Goal: Information Seeking & Learning: Learn about a topic

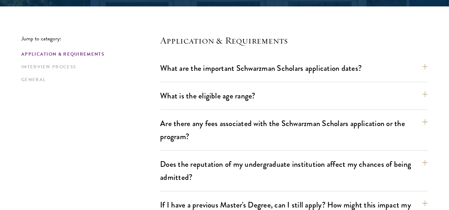
scroll to position [183, 0]
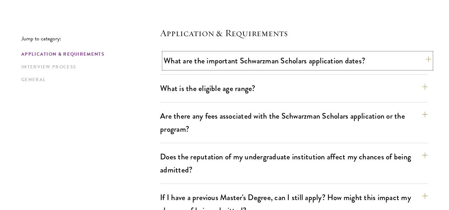
click at [225, 66] on button "What are the important Schwarzman Scholars application dates?" at bounding box center [296, 61] width 267 height 16
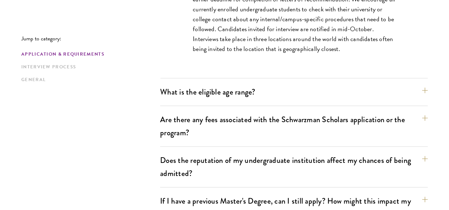
scroll to position [390, 0]
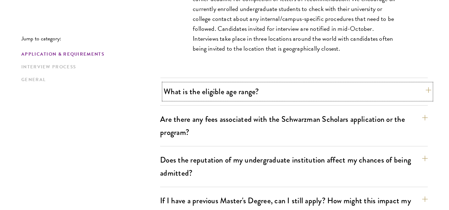
click at [215, 94] on button "What is the eligible age range?" at bounding box center [296, 92] width 267 height 16
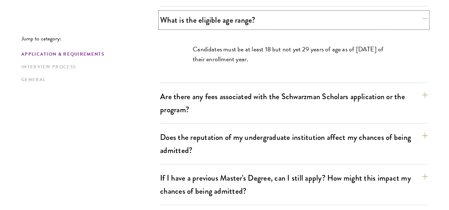
scroll to position [251, 0]
click at [250, 98] on button "Are there any fees associated with the Schwarzman Scholars application or the p…" at bounding box center [296, 102] width 267 height 29
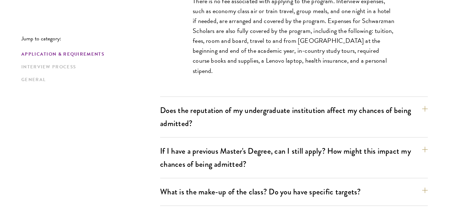
scroll to position [342, 0]
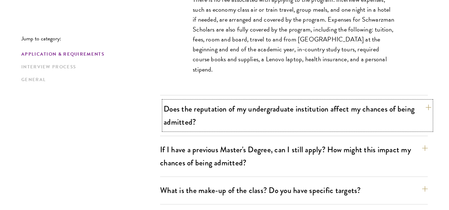
click at [207, 115] on button "Does the reputation of my undergraduate institution affect my chances of being …" at bounding box center [296, 115] width 267 height 29
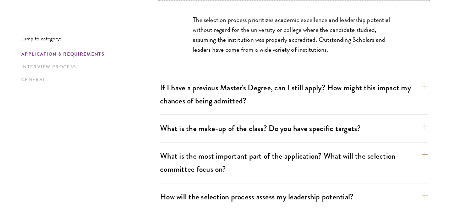
scroll to position [363, 0]
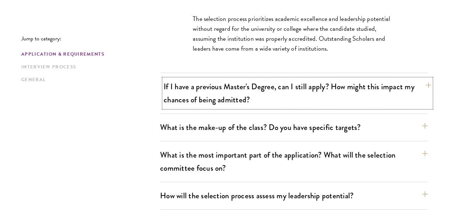
click at [236, 79] on button "If I have a previous Master's Degree, can I still apply? How might this impact …" at bounding box center [296, 93] width 267 height 29
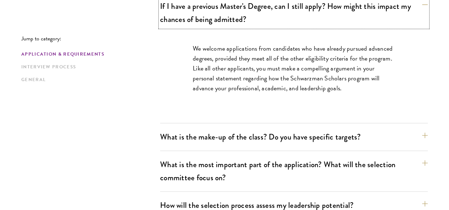
scroll to position [375, 0]
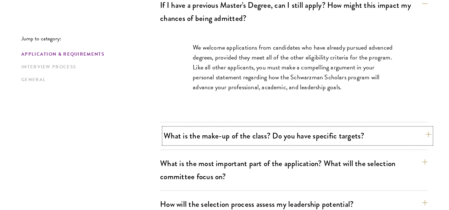
click at [192, 128] on button "What is the make-up of the class? Do you have specific targets?" at bounding box center [296, 136] width 267 height 16
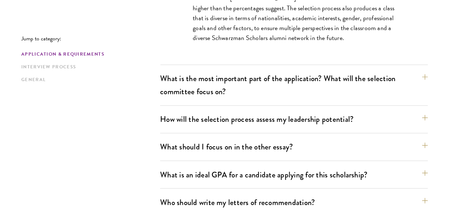
scroll to position [513, 0]
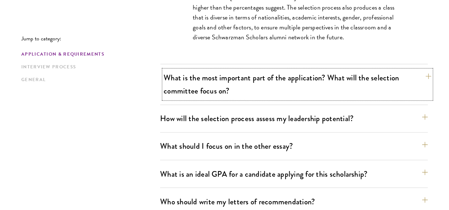
click at [239, 72] on button "What is the most important part of the application? What will the selection com…" at bounding box center [296, 84] width 267 height 29
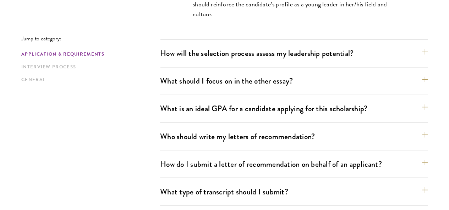
scroll to position [537, 0]
click at [257, 45] on button "How will the selection process assess my leadership potential?" at bounding box center [296, 53] width 267 height 16
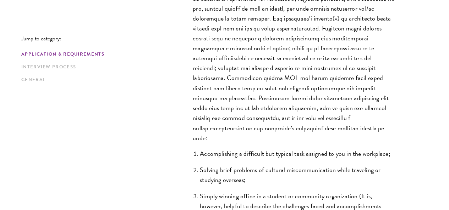
scroll to position [589, 0]
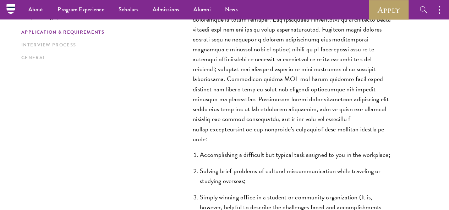
click at [249, 88] on p "The Schwarzman Scholars selection process strives to understand candidates as i…" at bounding box center [294, 34] width 202 height 219
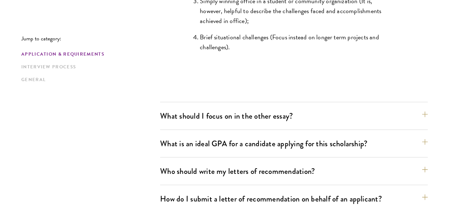
scroll to position [785, 0]
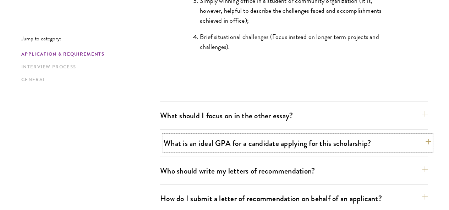
click at [200, 135] on button "What is an ideal GPA for a candidate applying for this scholarship?" at bounding box center [296, 143] width 267 height 16
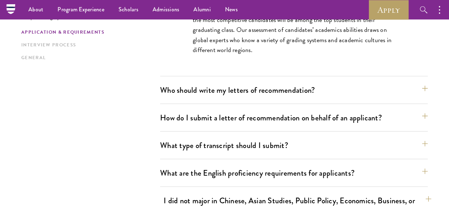
scroll to position [599, 0]
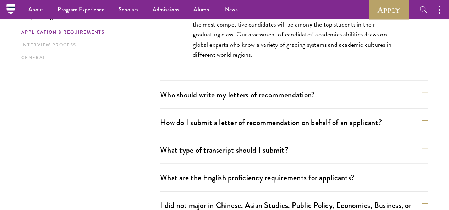
click at [218, 142] on div "What type of transcript should I submit? Our preference is for a scanned copy o…" at bounding box center [293, 153] width 267 height 22
click at [202, 142] on button "What type of transcript should I submit?" at bounding box center [296, 150] width 267 height 16
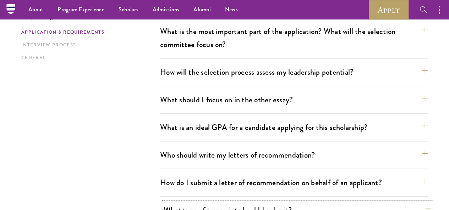
scroll to position [409, 0]
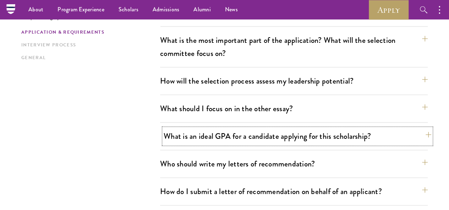
click at [189, 128] on button "What is an ideal GPA for a candidate applying for this scholarship?" at bounding box center [296, 136] width 267 height 16
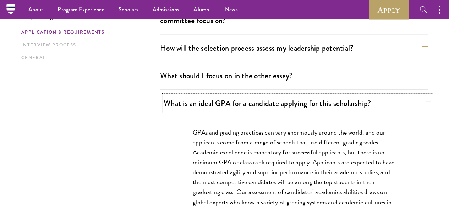
scroll to position [432, 0]
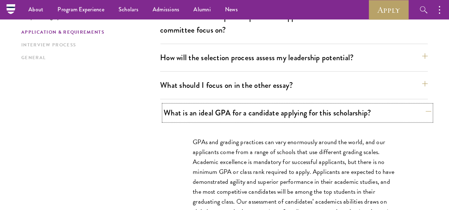
click at [163, 105] on button "What is an ideal GPA for a candidate applying for this scholarship?" at bounding box center [296, 113] width 267 height 16
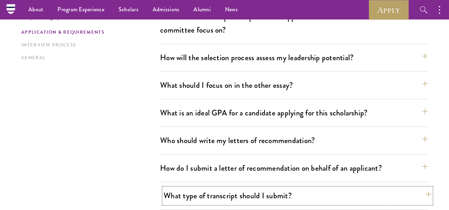
click at [209, 188] on button "What type of transcript should I submit?" at bounding box center [296, 196] width 267 height 16
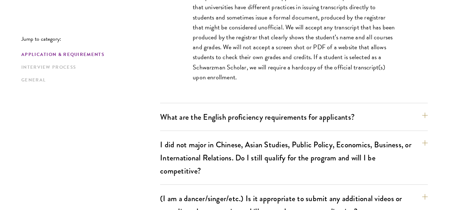
scroll to position [661, 0]
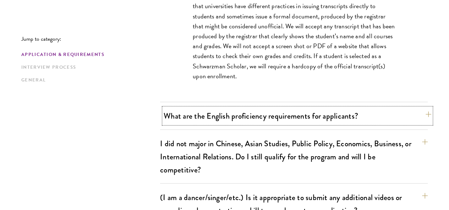
click at [200, 108] on button "What are the English proficiency requirements for applicants?" at bounding box center [296, 116] width 267 height 16
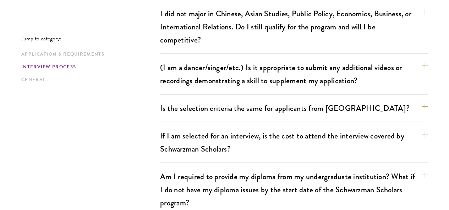
scroll to position [930, 0]
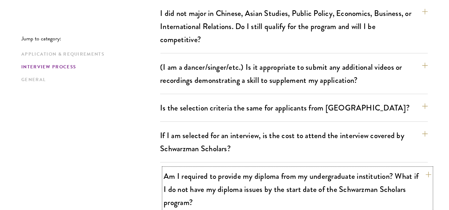
click at [248, 168] on button "Am I required to provide my diploma from my undergraduate institution? What if …" at bounding box center [296, 189] width 267 height 42
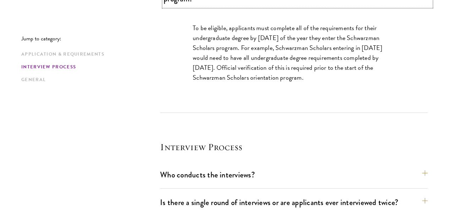
scroll to position [875, 0]
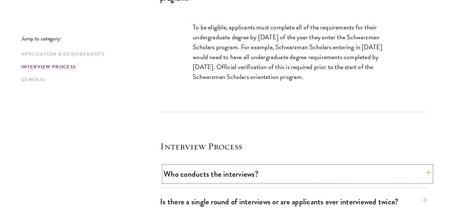
click at [223, 166] on button "Who conducts the interviews?" at bounding box center [296, 174] width 267 height 16
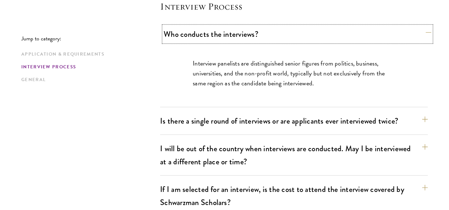
scroll to position [915, 0]
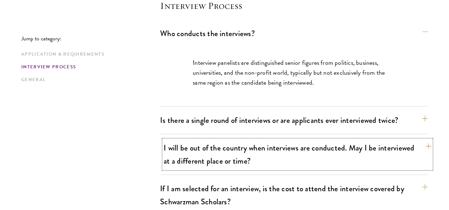
click at [215, 140] on button "I will be out of the country when interviews are conducted. May I be interviewe…" at bounding box center [296, 154] width 267 height 29
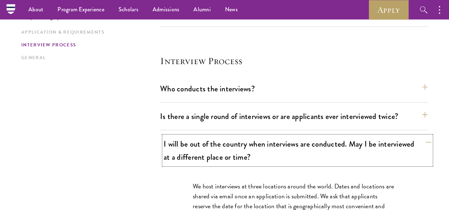
scroll to position [859, 0]
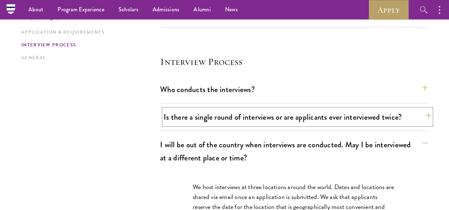
click at [204, 109] on button "Is there a single round of interviews or are applicants ever interviewed twice?" at bounding box center [296, 117] width 267 height 16
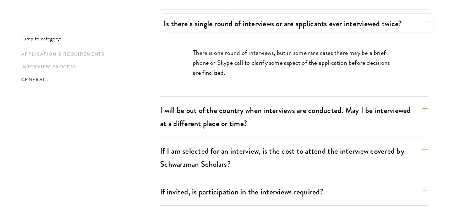
scroll to position [960, 0]
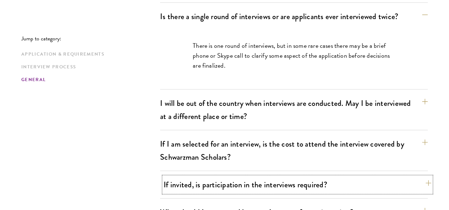
click at [226, 177] on button "If invited, is participation in the interviews required?" at bounding box center [296, 185] width 267 height 16
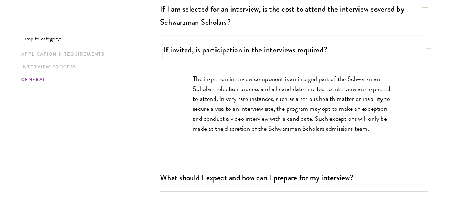
scroll to position [1036, 0]
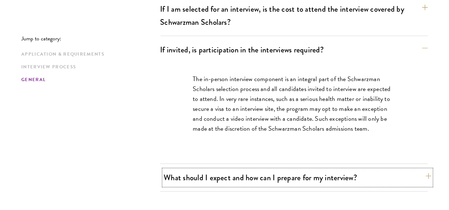
click at [248, 170] on button "What should I expect and how can I prepare for my interview?" at bounding box center [296, 178] width 267 height 16
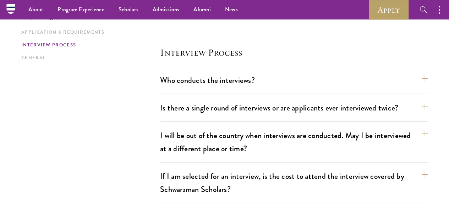
scroll to position [867, 0]
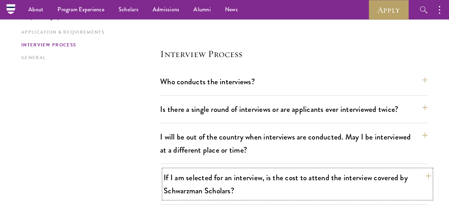
click at [282, 170] on button "If I am selected for an interview, is the cost to attend the interview covered …" at bounding box center [296, 184] width 267 height 29
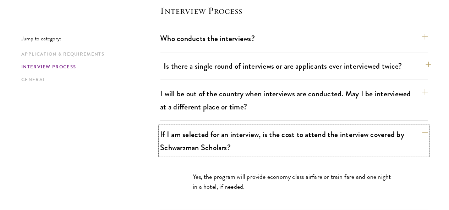
scroll to position [911, 0]
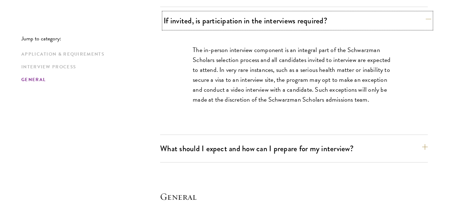
scroll to position [1065, 0]
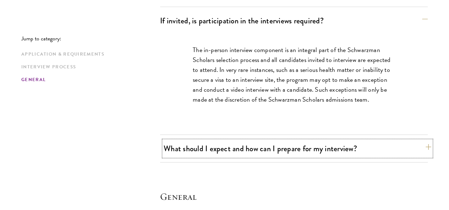
click at [210, 141] on button "What should I expect and how can I prepare for my interview?" at bounding box center [296, 149] width 267 height 16
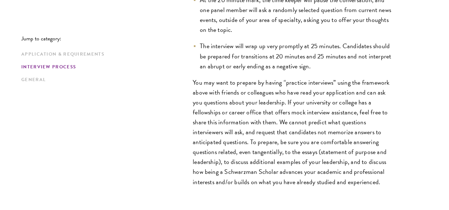
scroll to position [1316, 0]
